Goal: Information Seeking & Learning: Find specific fact

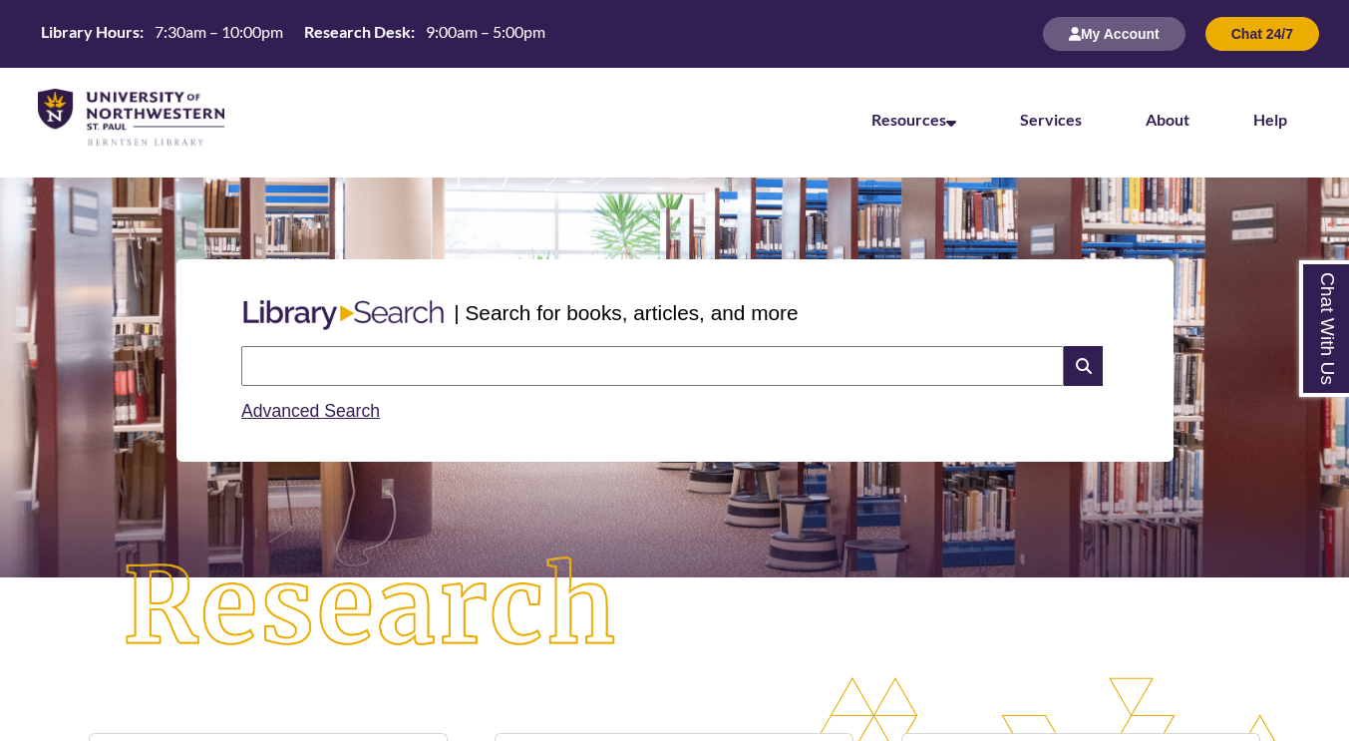
click at [783, 364] on input "text" at bounding box center [652, 366] width 823 height 40
click at [705, 633] on div "| Search for books, articles, and more Search Advanced Search" at bounding box center [674, 428] width 1349 height 500
click at [734, 373] on input "text" at bounding box center [652, 366] width 823 height 40
click at [551, 380] on input "text" at bounding box center [652, 366] width 823 height 40
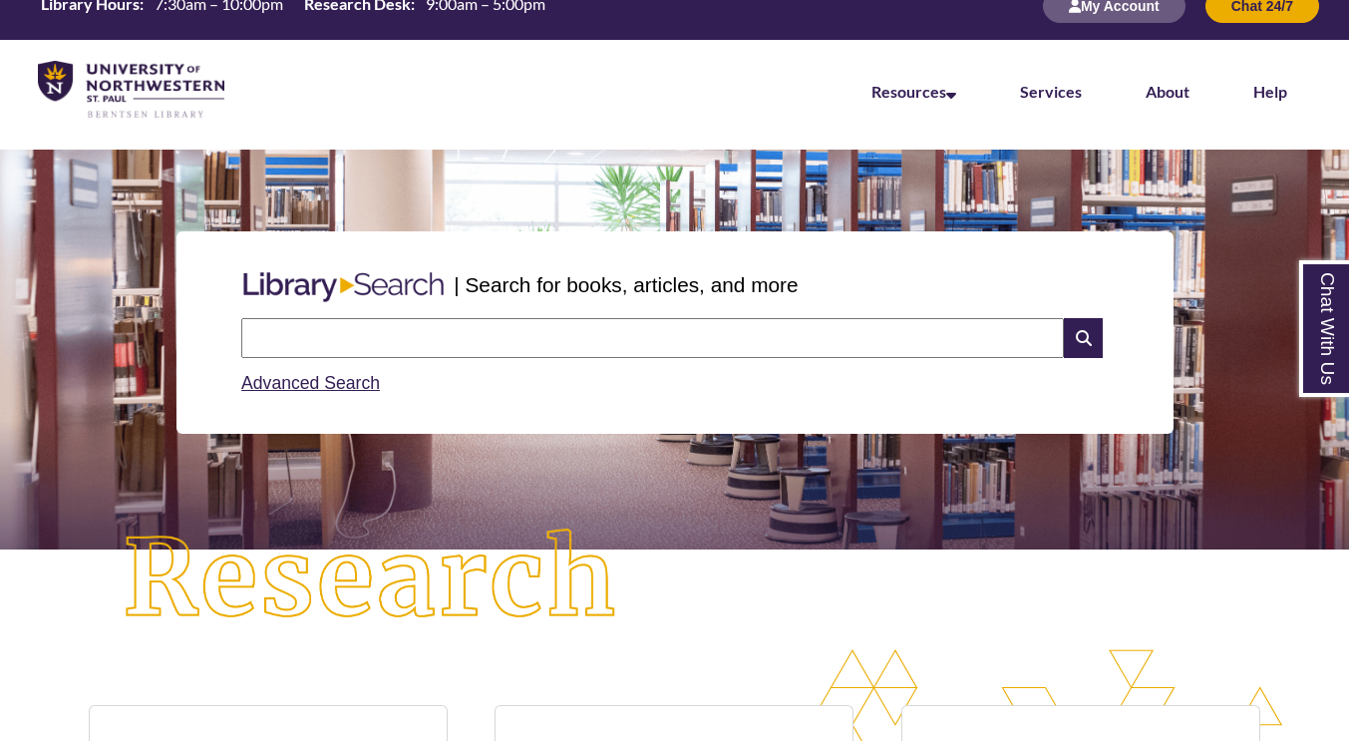
scroll to position [25, 0]
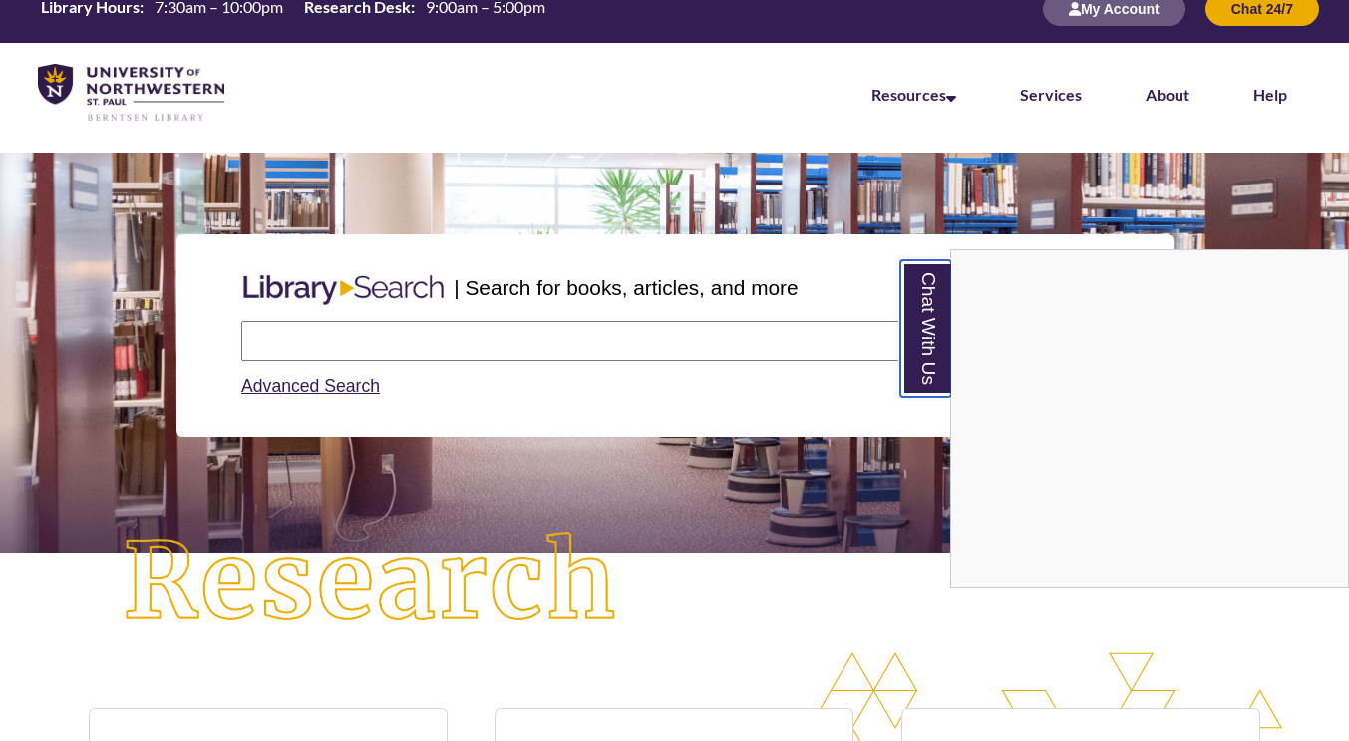
click at [923, 341] on link "Chat With Us" at bounding box center [926, 328] width 51 height 137
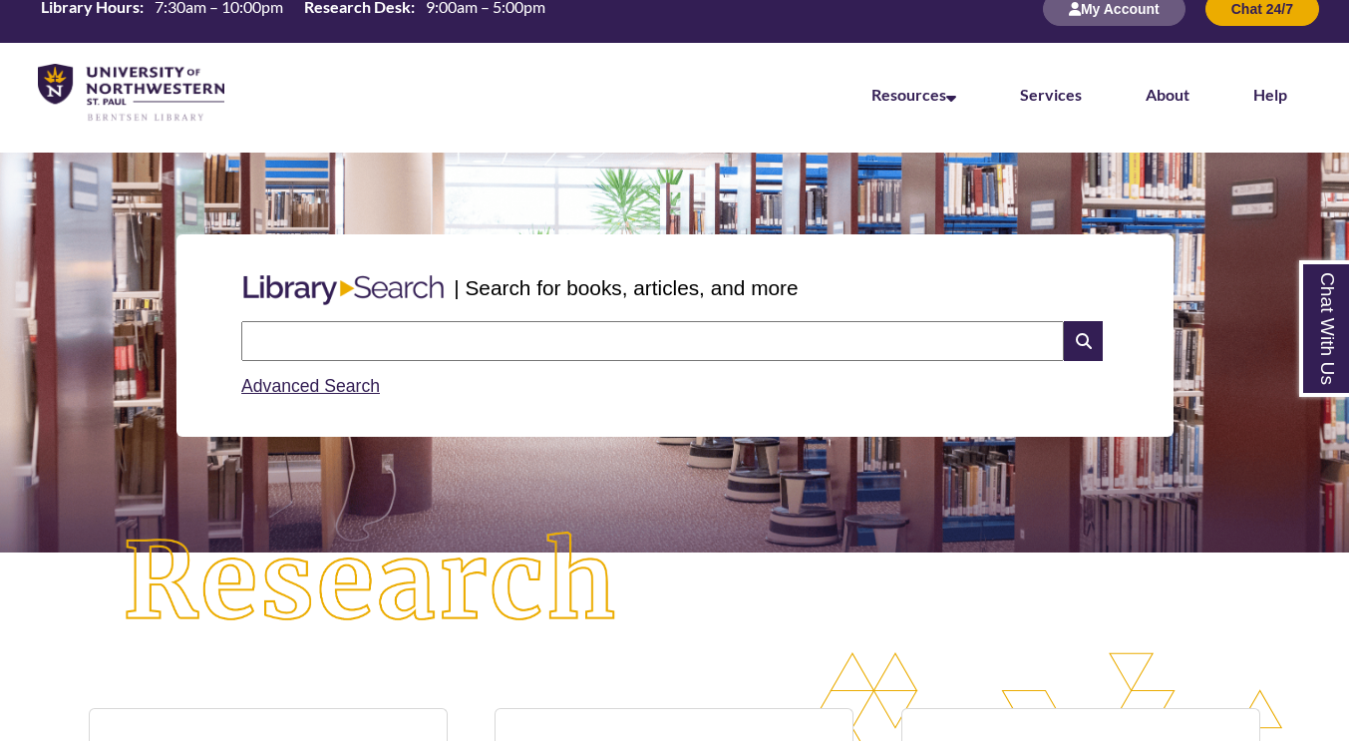
click at [923, 341] on input "text" at bounding box center [652, 341] width 823 height 40
type input "*"
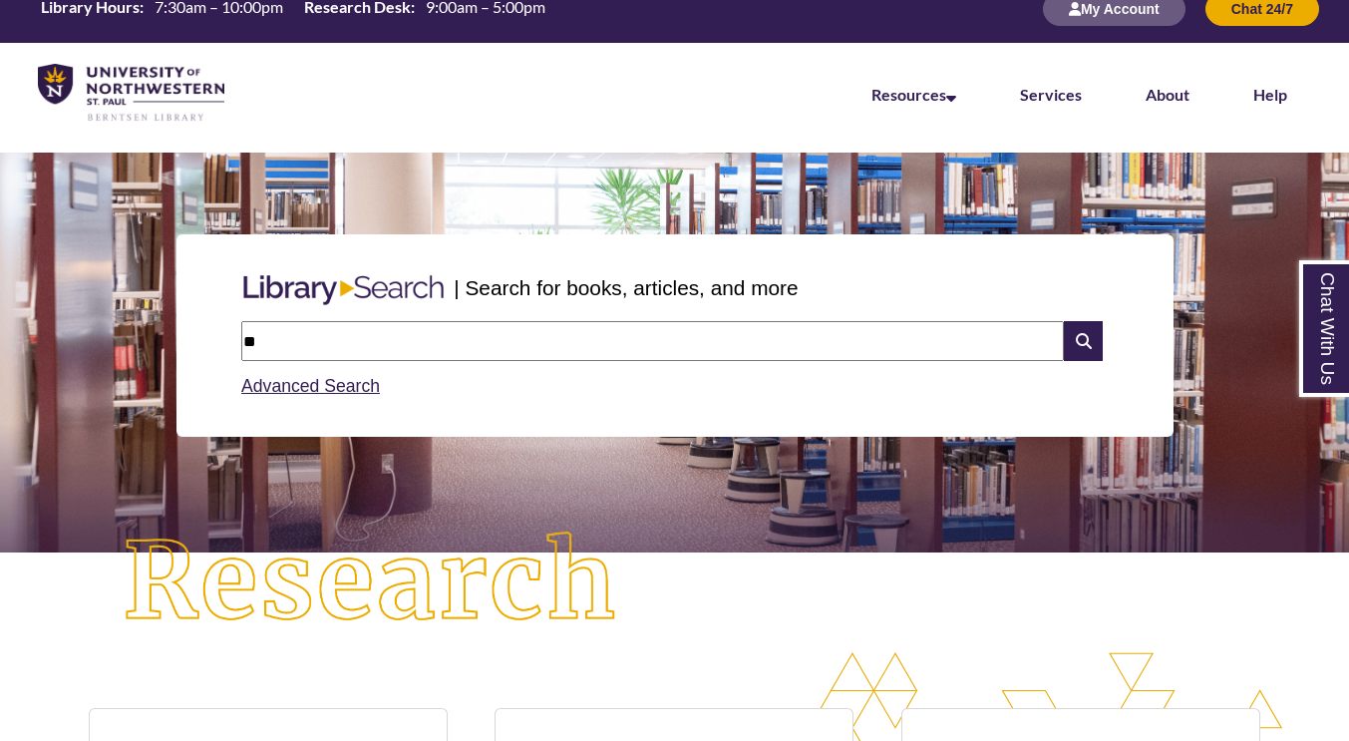
type input "*"
type input "**********"
